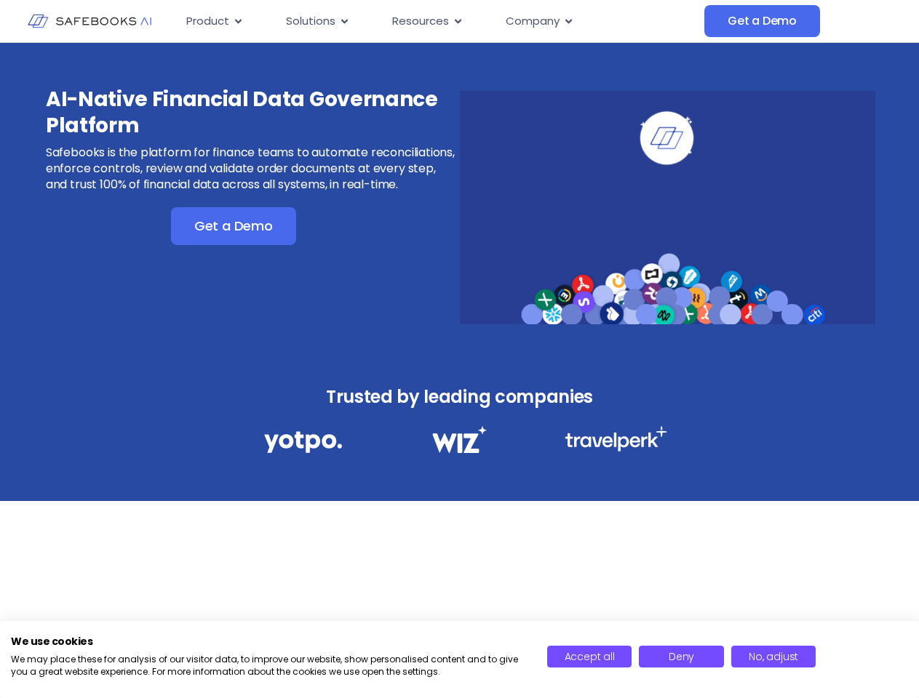
click at [459, 349] on div "AI-Native Financial Data Governance Platform Safebooks is the platform for fina…" at bounding box center [459, 198] width 919 height 311
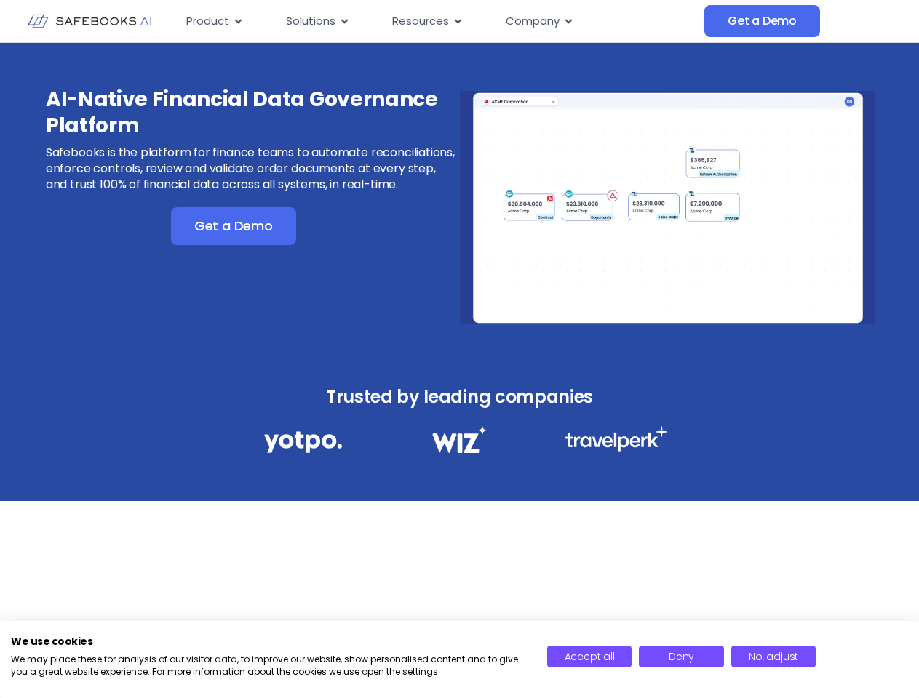
click at [237, 21] on icon "Menu" at bounding box center [238, 21] width 7 height 4
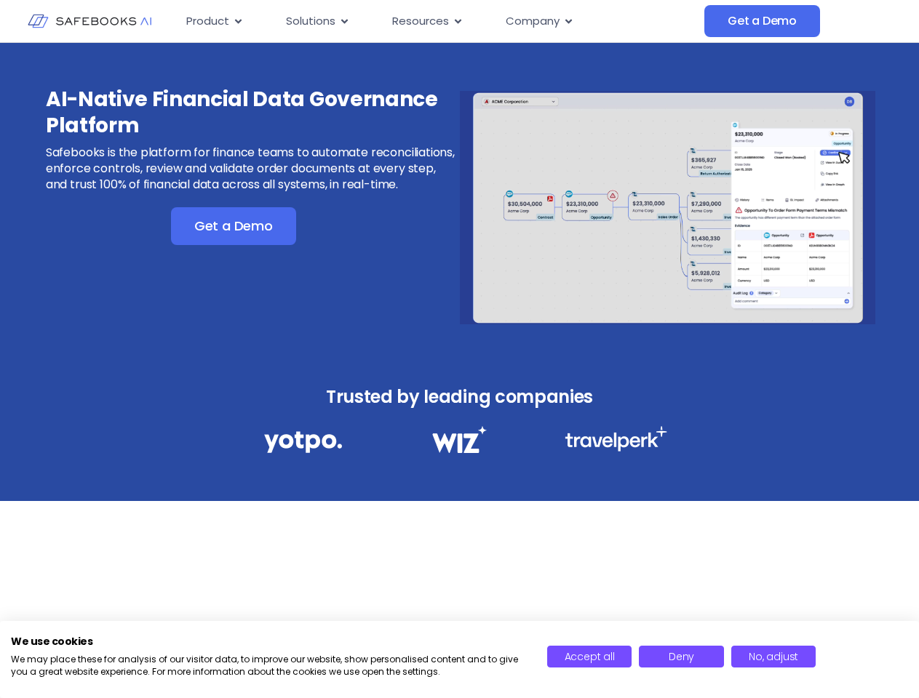
click at [343, 21] on icon "Menu" at bounding box center [344, 21] width 7 height 4
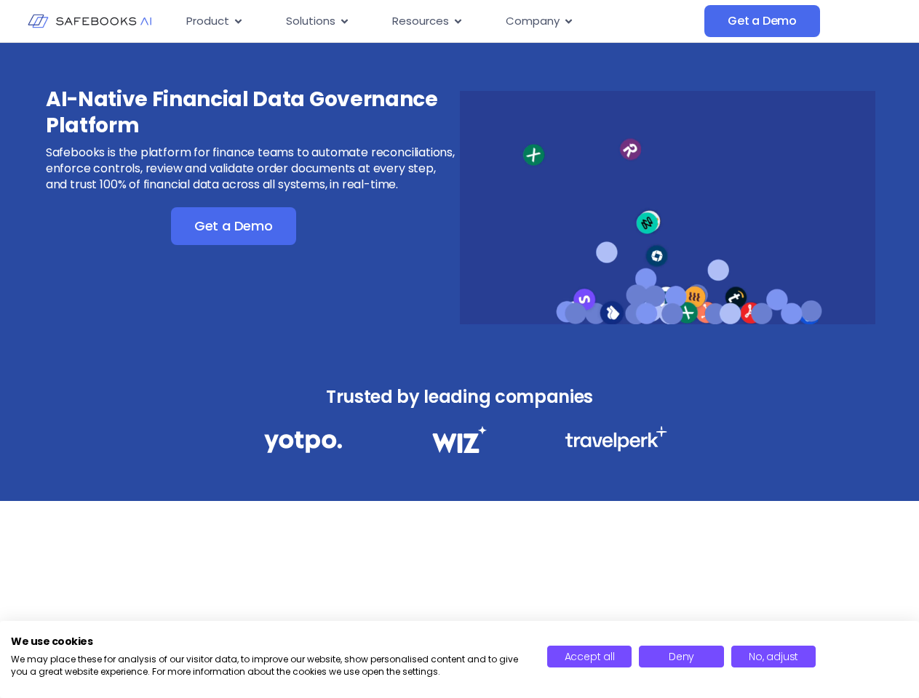
click at [456, 21] on icon "Menu" at bounding box center [458, 21] width 7 height 4
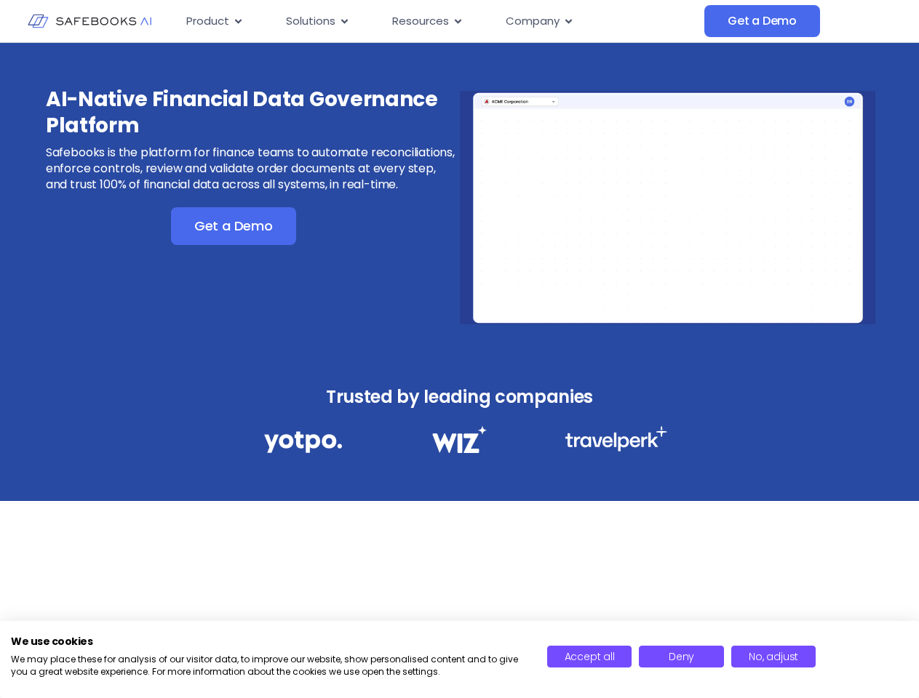
click at [567, 21] on icon "Menu" at bounding box center [568, 21] width 7 height 4
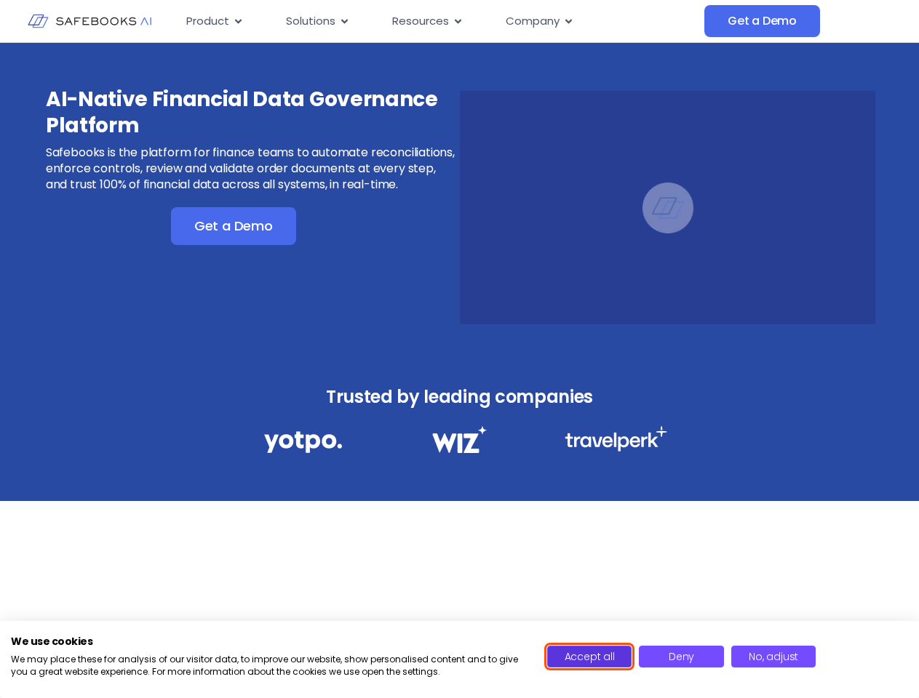
click at [589, 657] on span "Accept all" at bounding box center [589, 657] width 50 height 15
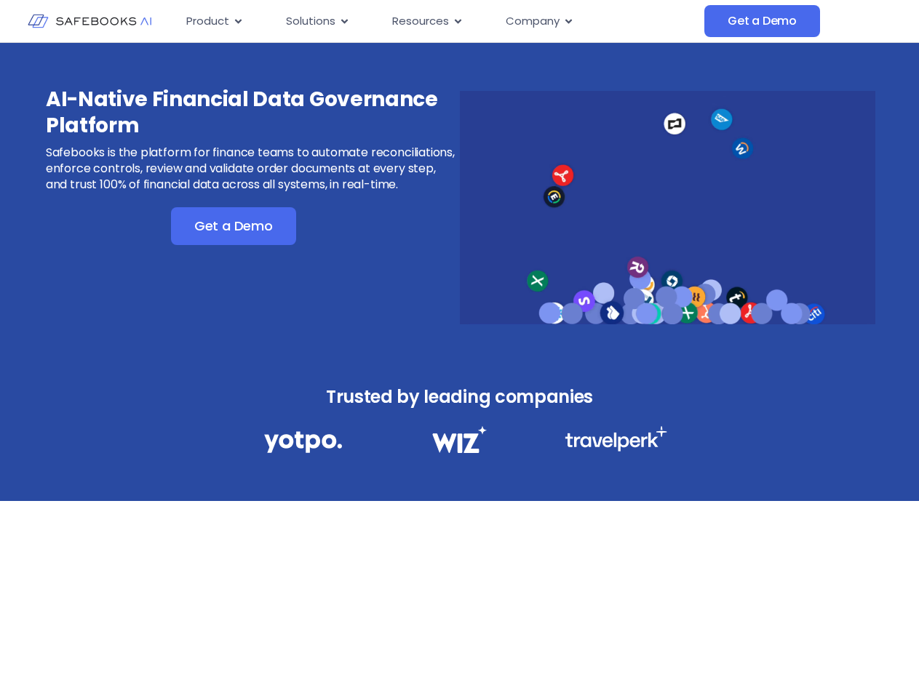
click at [681, 657] on div "AI-Native Financial Data Governance Platform Safebooks is the platform for fina…" at bounding box center [459, 354] width 919 height 622
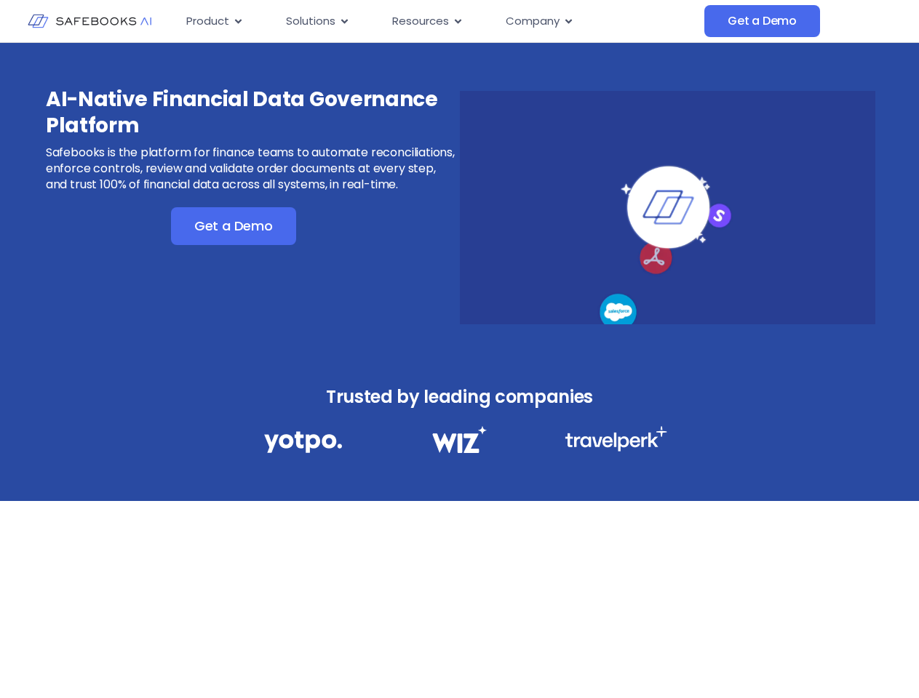
click at [773, 657] on div "AI-Native Financial Data Governance Platform Safebooks is the platform for fina…" at bounding box center [459, 354] width 919 height 622
